Goal: Find specific page/section: Find specific page/section

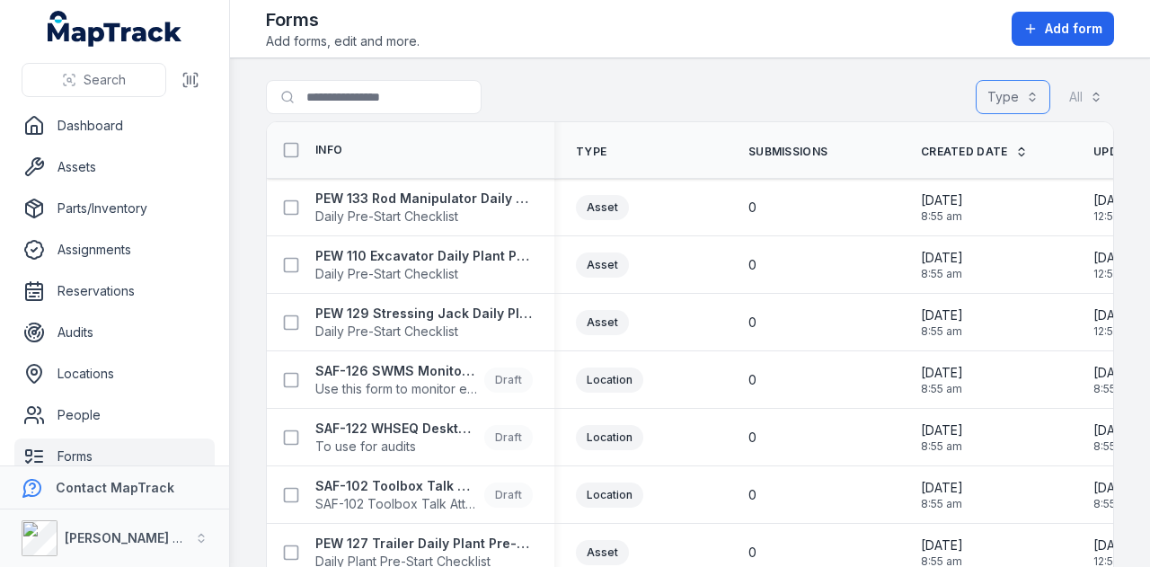
click at [1022, 99] on button "Type" at bounding box center [1013, 97] width 75 height 34
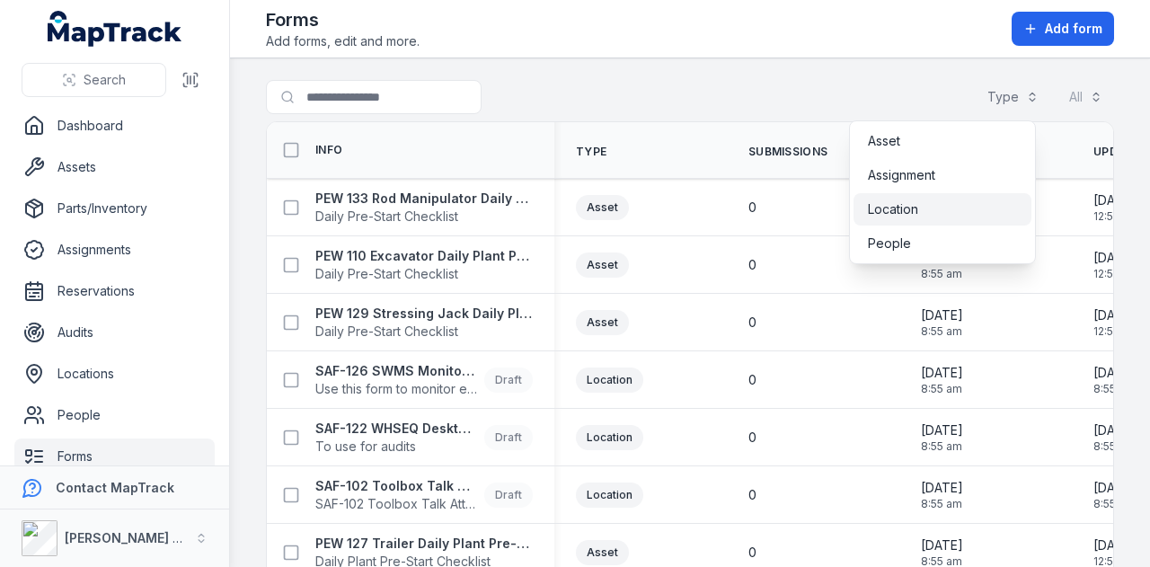
click at [958, 215] on div "Location" at bounding box center [942, 209] width 149 height 18
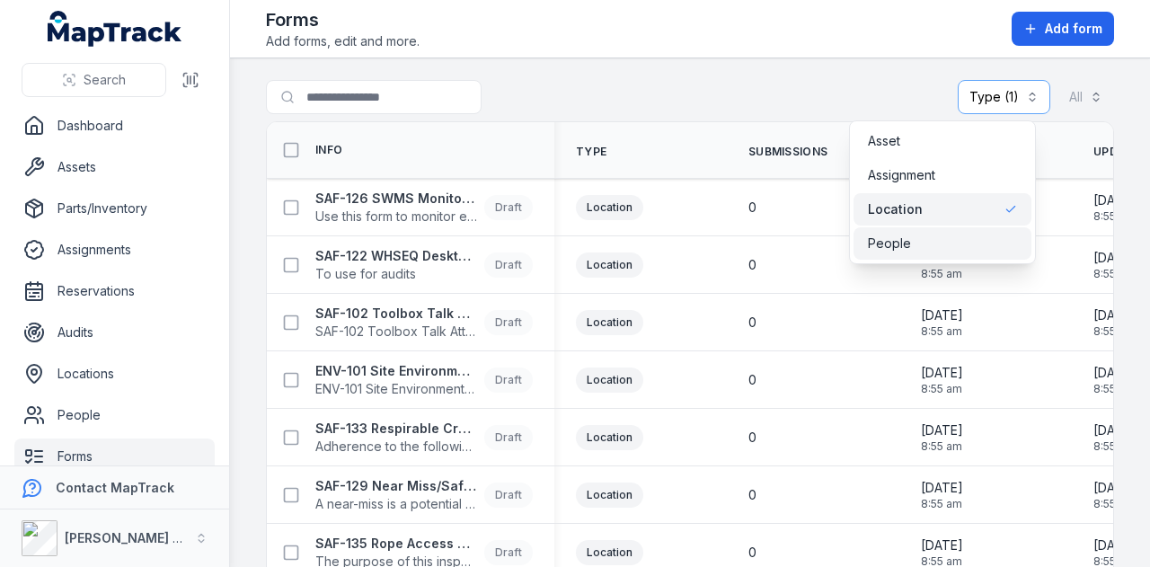
click at [894, 241] on span "People" at bounding box center [889, 243] width 43 height 18
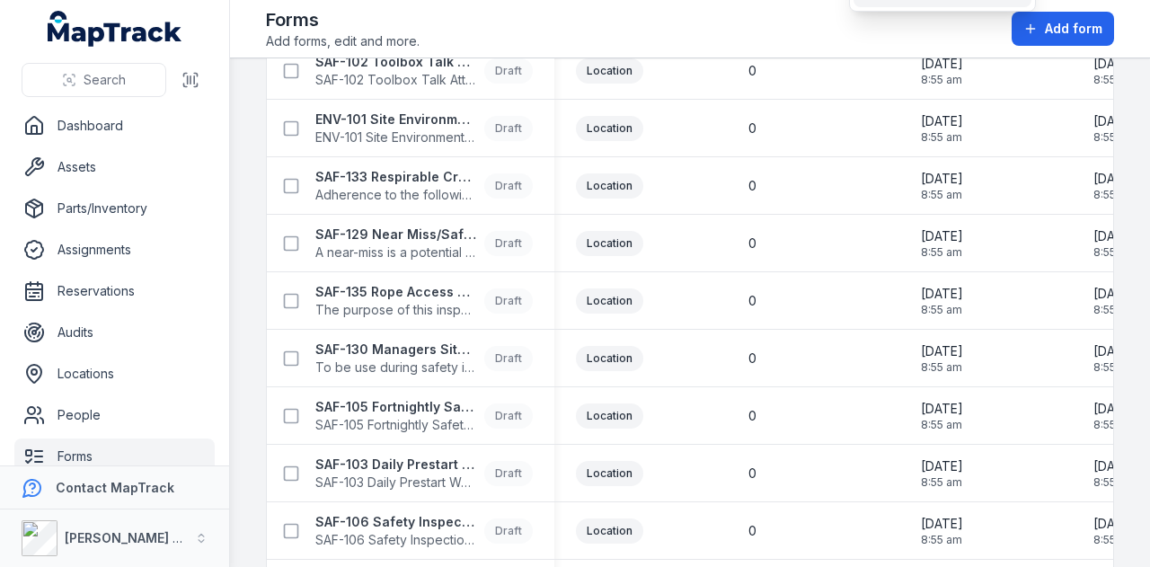
scroll to position [269, 0]
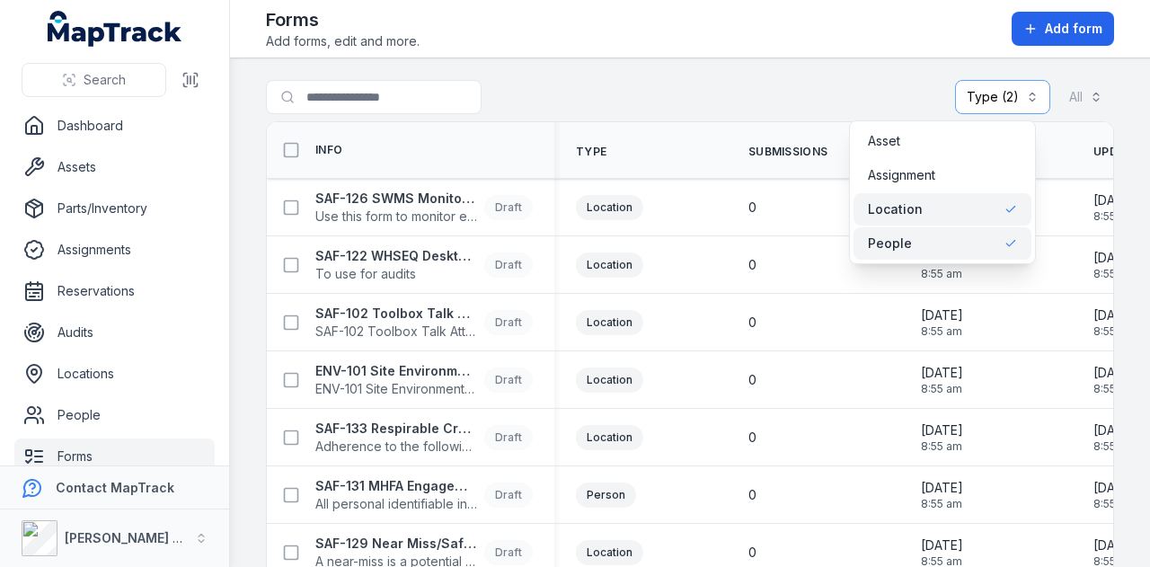
click at [644, 82] on div "**********" at bounding box center [690, 100] width 848 height 41
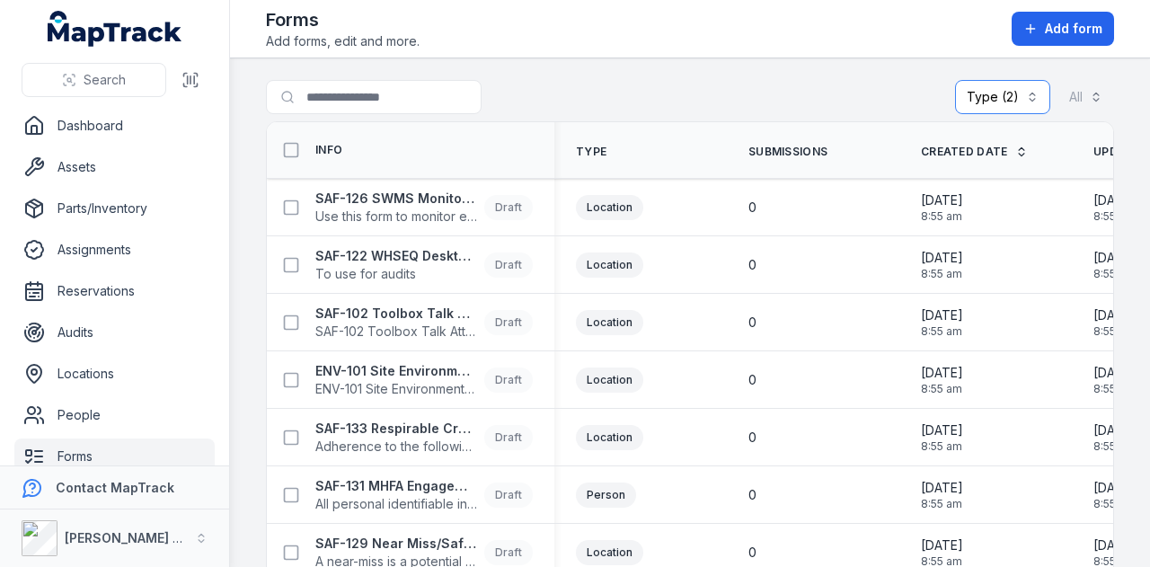
click at [1003, 85] on button "**********" at bounding box center [1002, 97] width 95 height 34
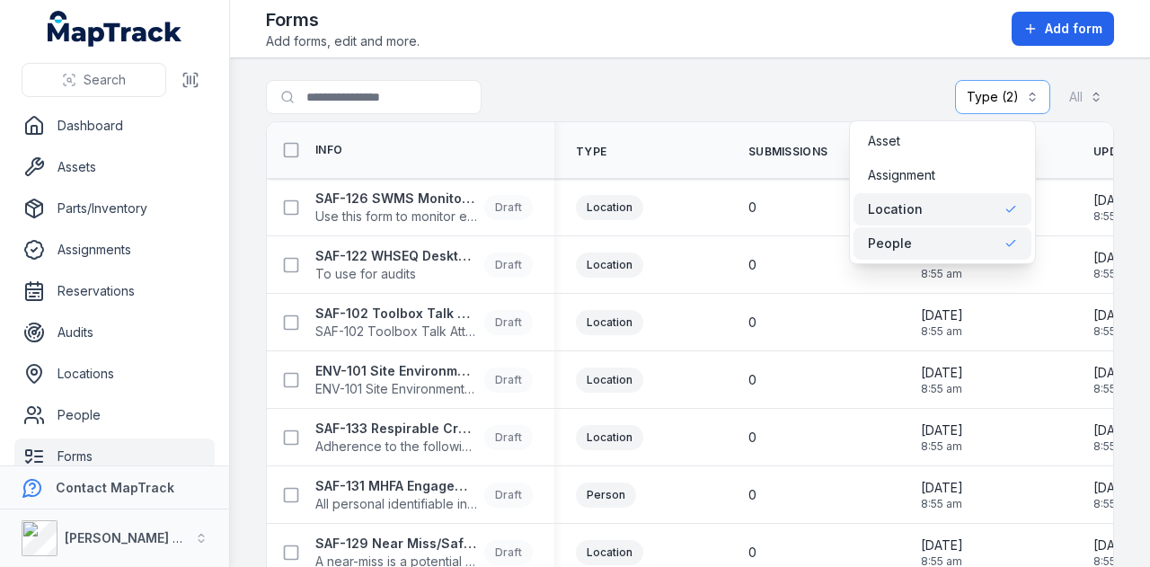
click at [927, 202] on div "Location" at bounding box center [942, 209] width 149 height 18
click at [912, 243] on div "People" at bounding box center [942, 243] width 149 height 18
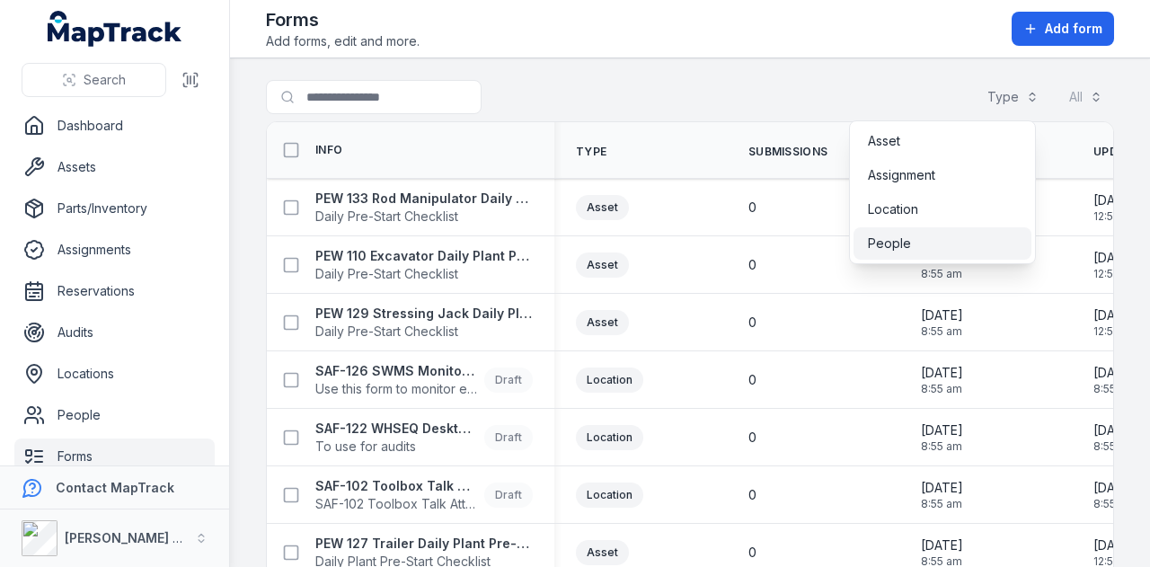
click at [729, 105] on div "Search for forms Type All" at bounding box center [690, 100] width 848 height 41
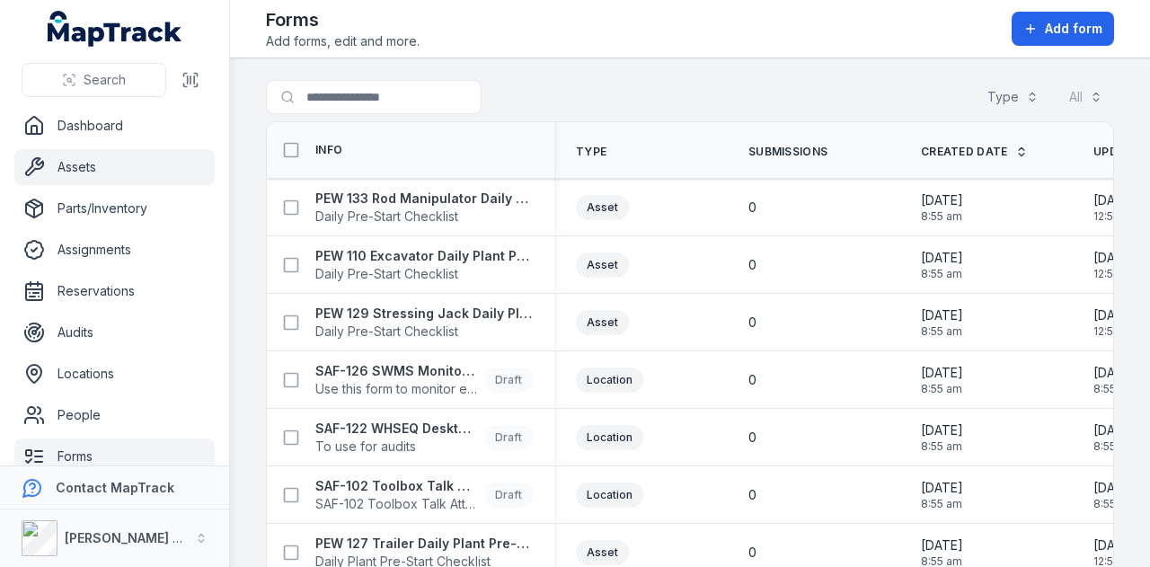
click at [111, 168] on link "Assets" at bounding box center [114, 167] width 200 height 36
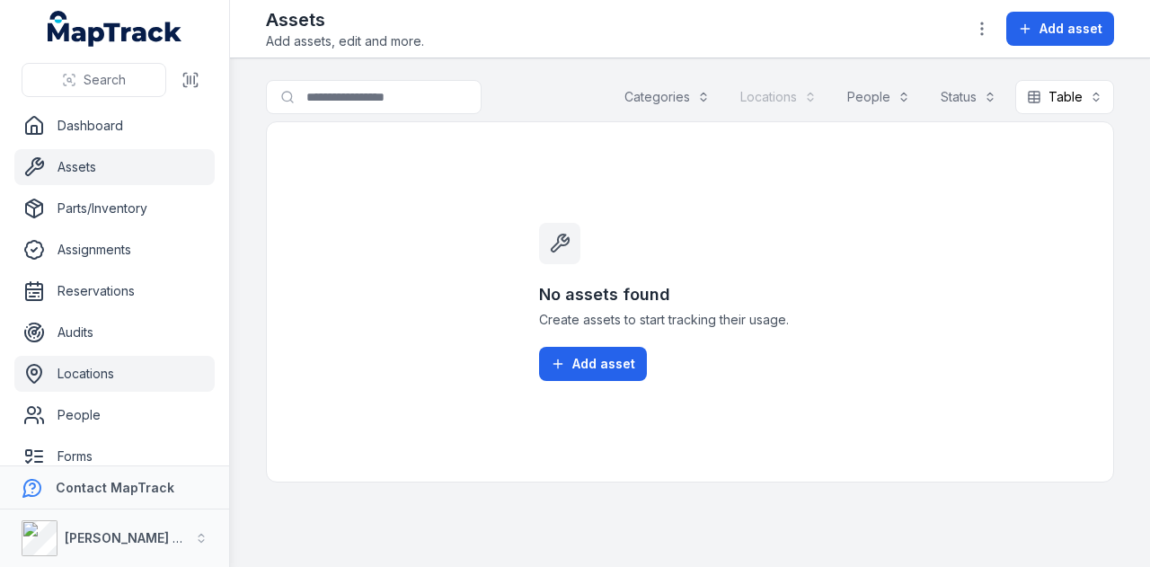
scroll to position [143, 0]
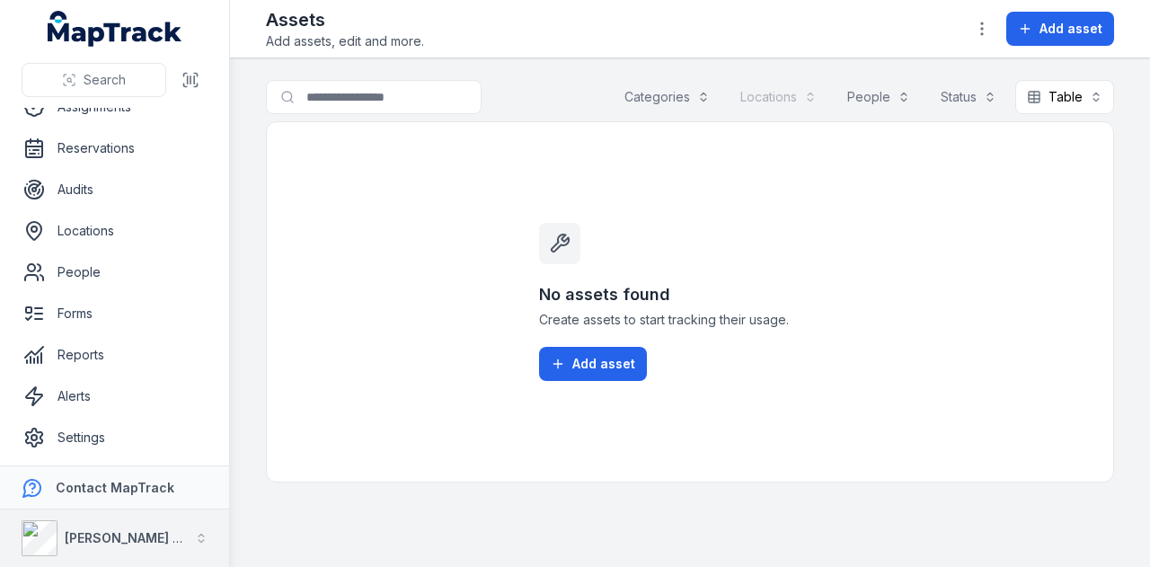
click at [153, 527] on div "RIX Asset Maintenance" at bounding box center [105, 538] width 166 height 36
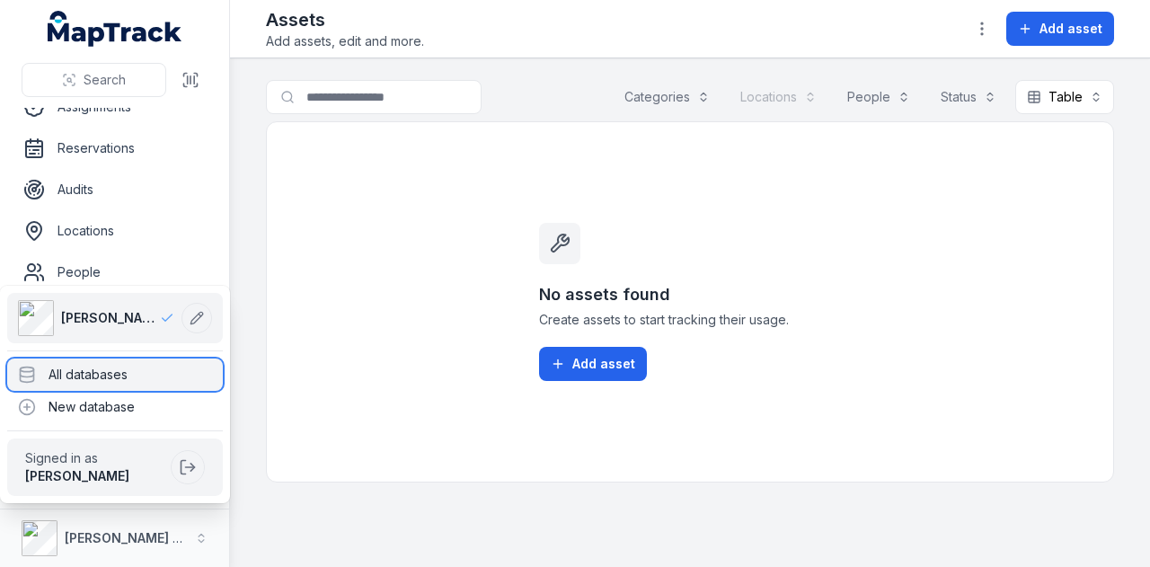
click at [141, 375] on div "All databases" at bounding box center [115, 374] width 216 height 32
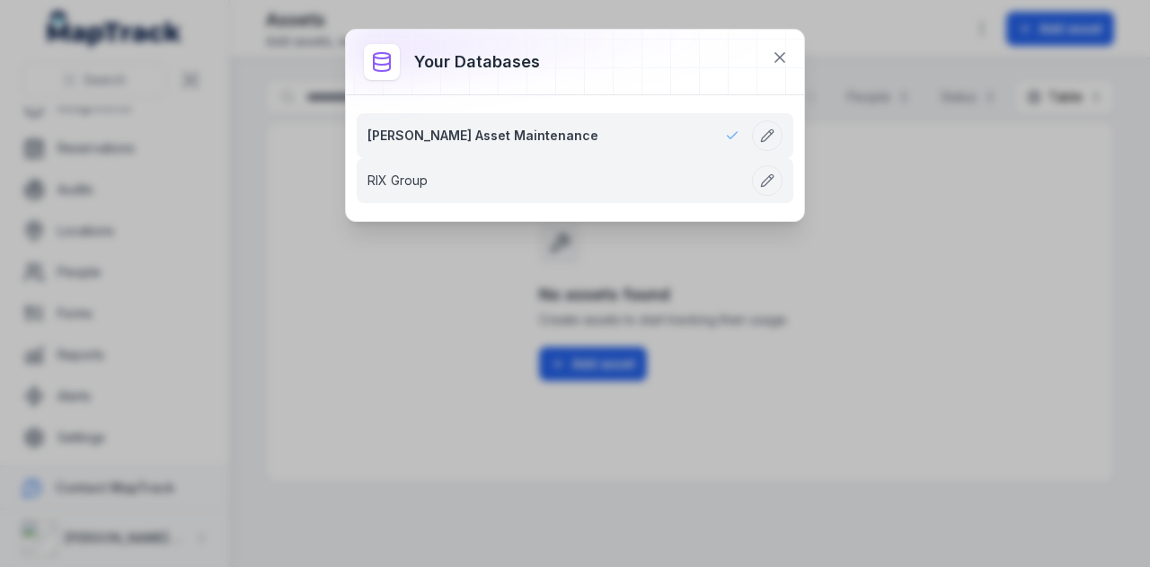
click at [464, 180] on link "RIX Group" at bounding box center [553, 181] width 372 height 18
